Goal: Task Accomplishment & Management: Use online tool/utility

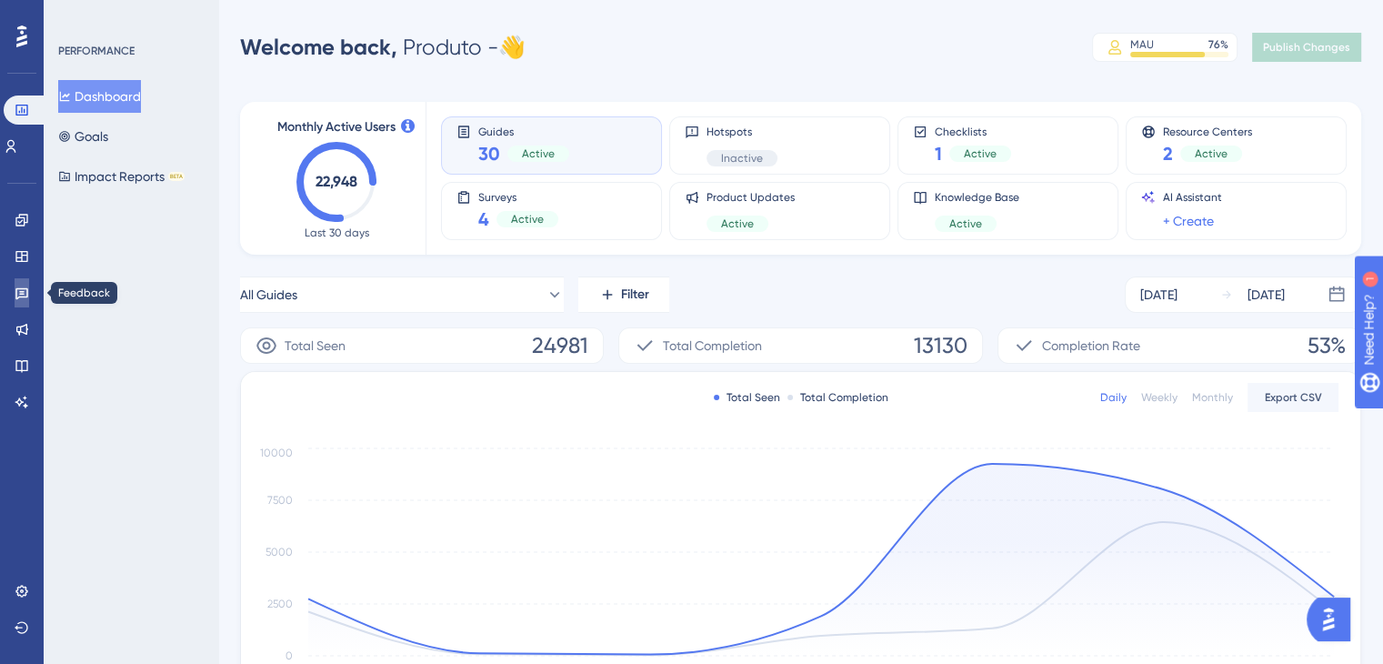
click at [22, 294] on icon at bounding box center [22, 293] width 15 height 15
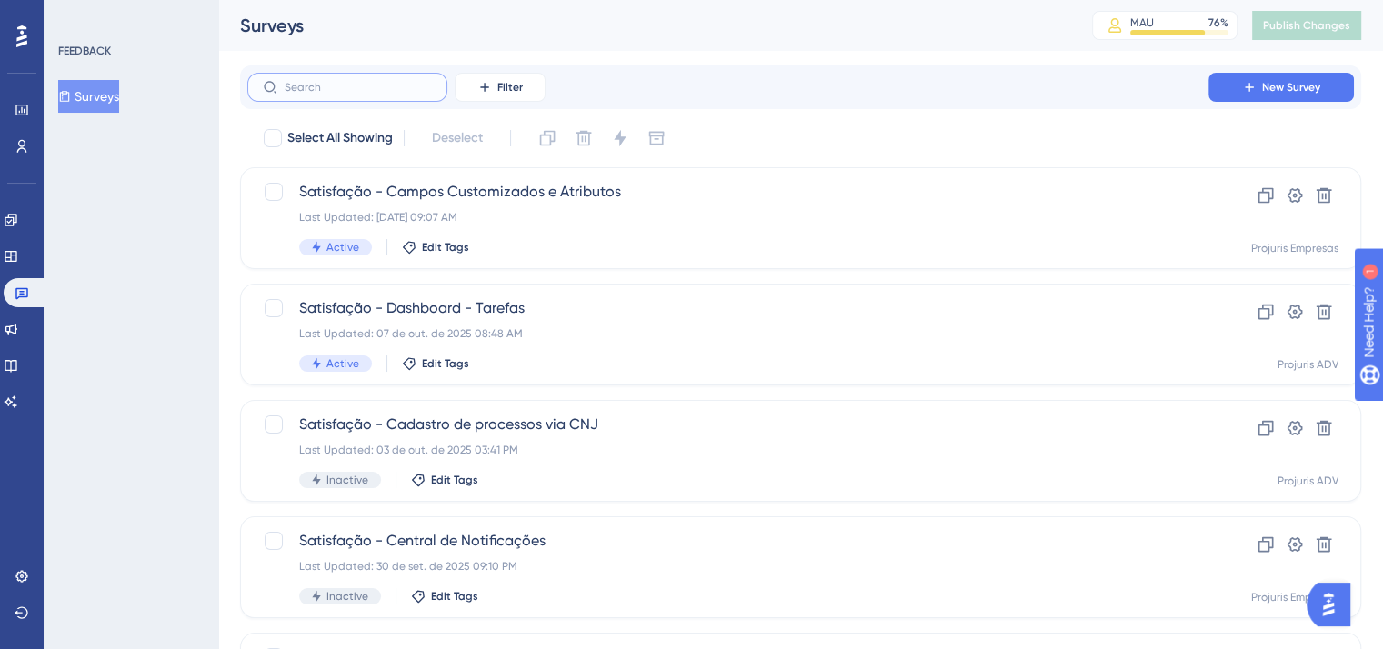
click at [317, 90] on input "text" at bounding box center [358, 87] width 147 height 13
type input "assi"
checkbox input "true"
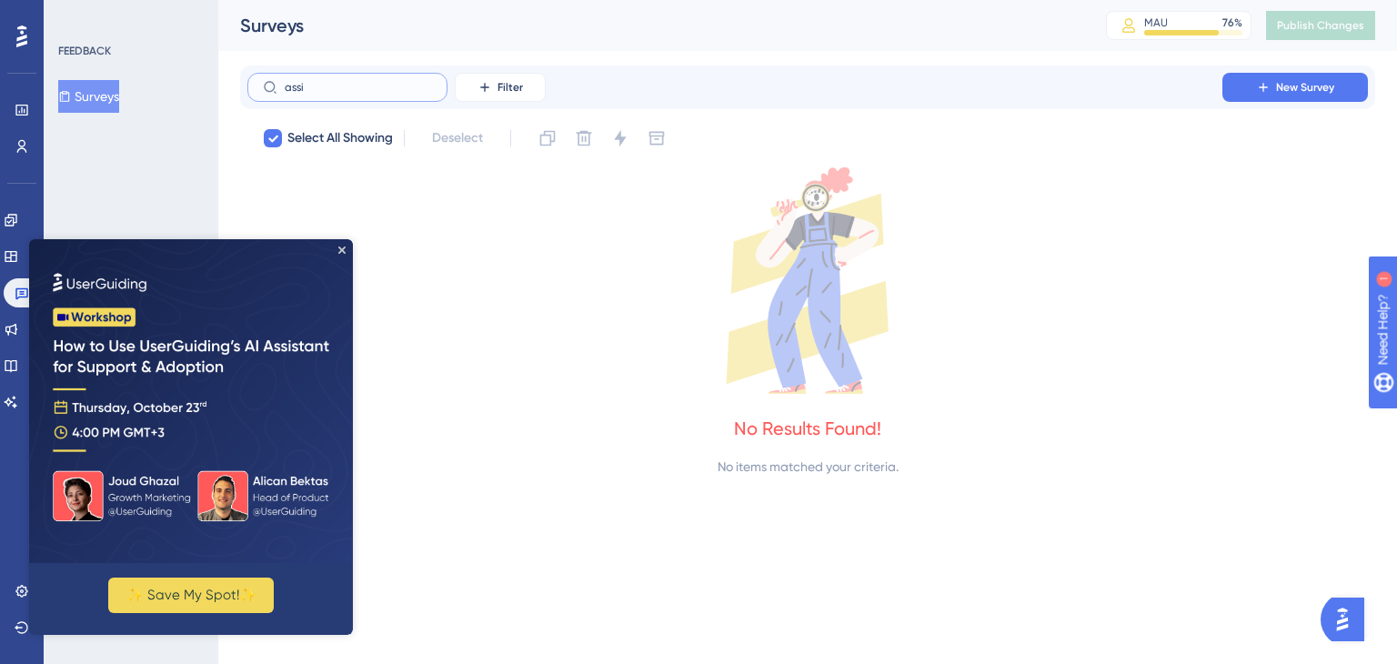
type input "ass"
checkbox input "false"
type input "a"
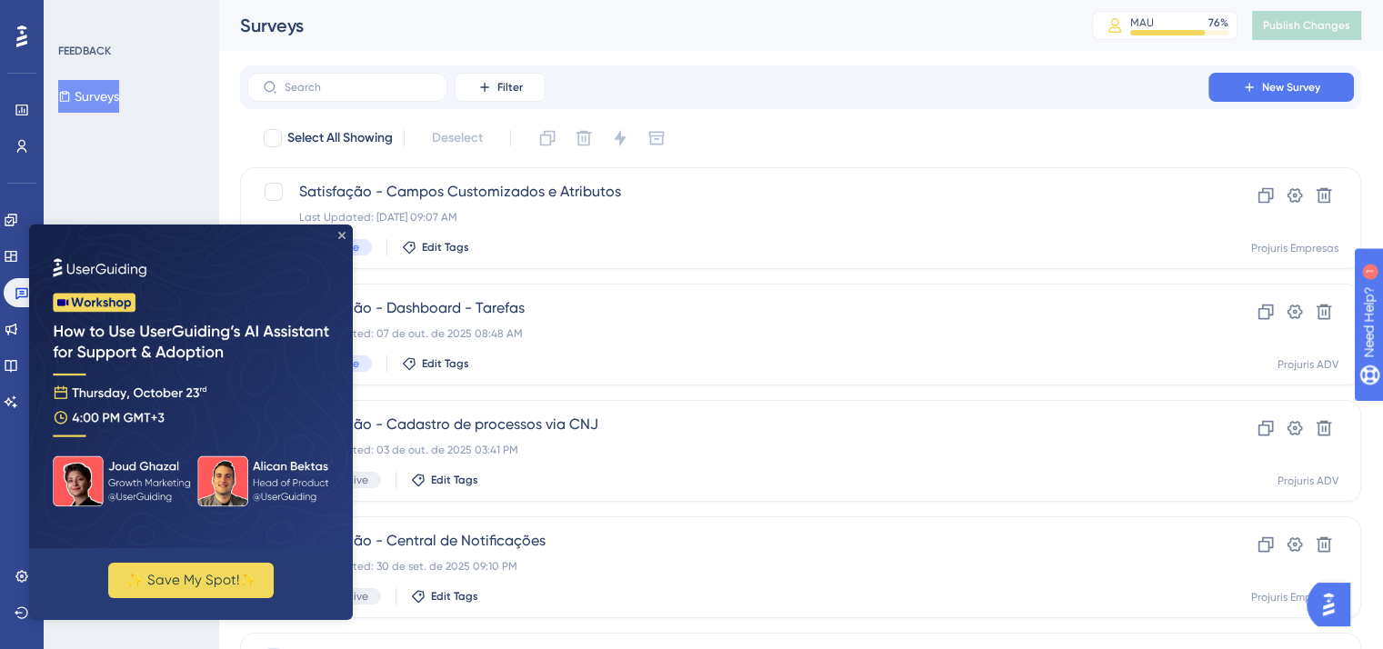
click at [341, 238] on icon "Close Preview" at bounding box center [341, 235] width 7 height 7
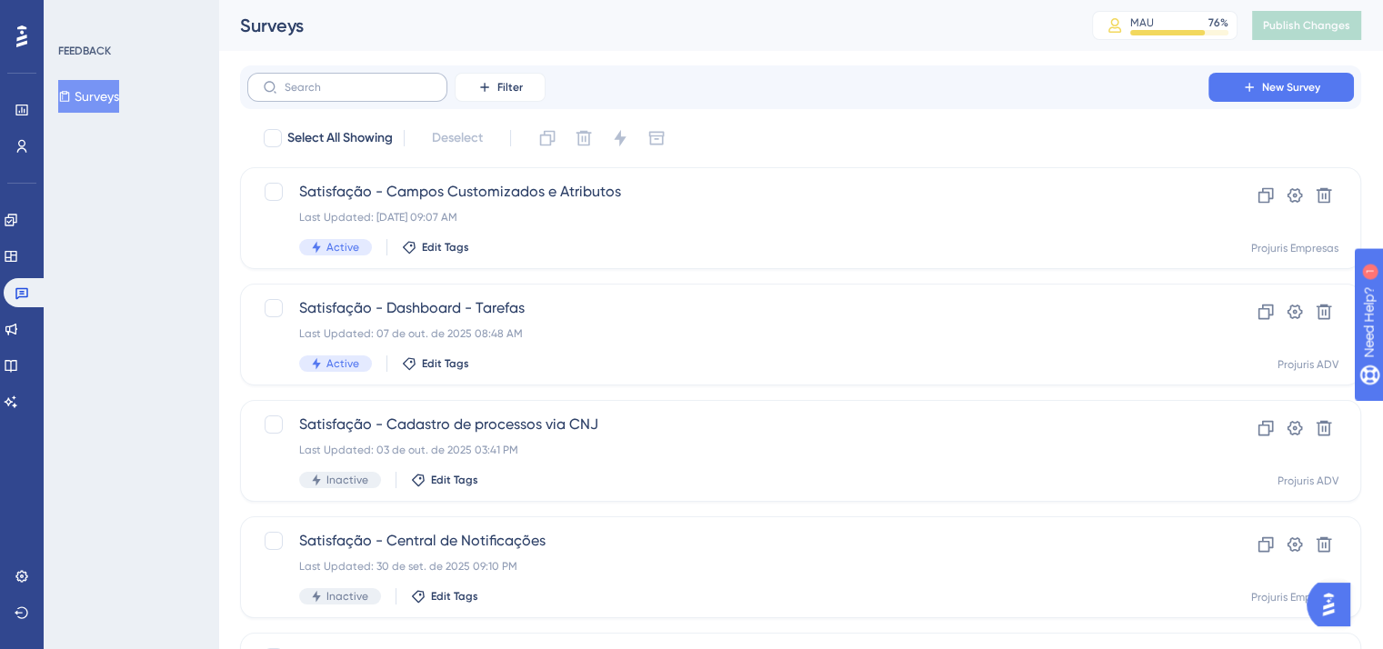
click at [363, 79] on label at bounding box center [347, 87] width 200 height 29
click at [363, 81] on input "text" at bounding box center [358, 87] width 147 height 13
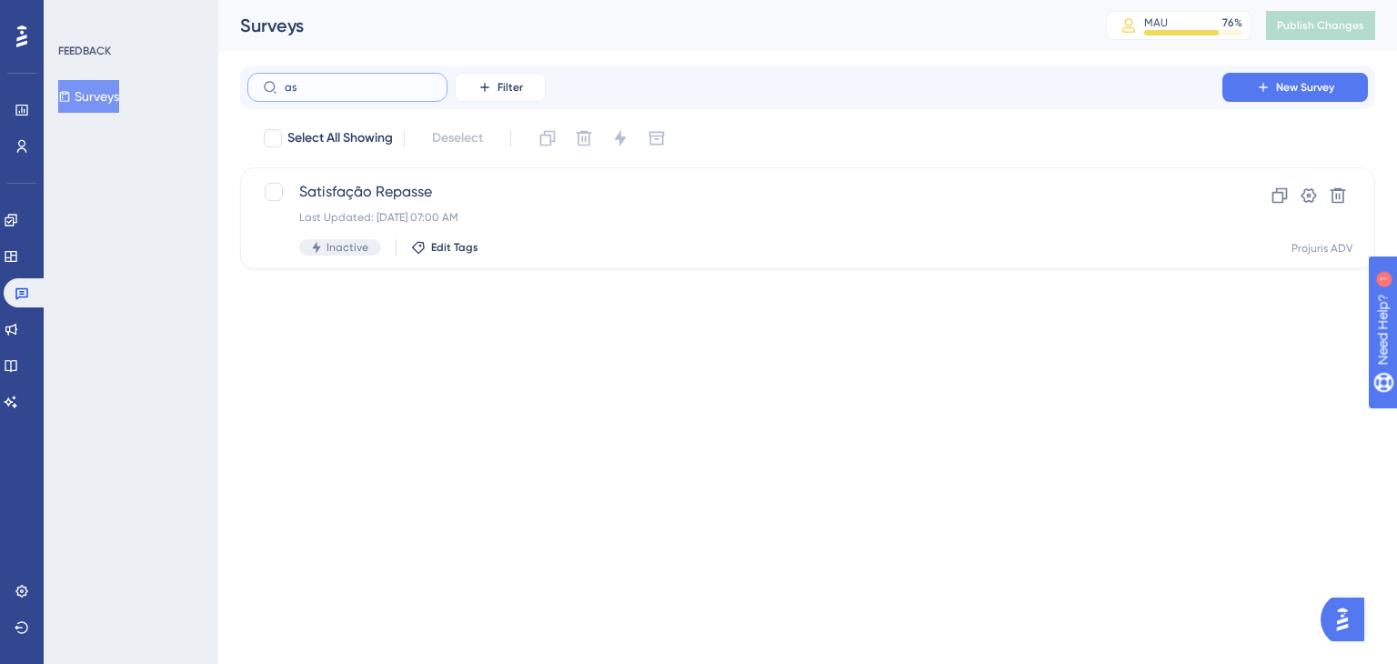
type input "a"
